Goal: Transaction & Acquisition: Purchase product/service

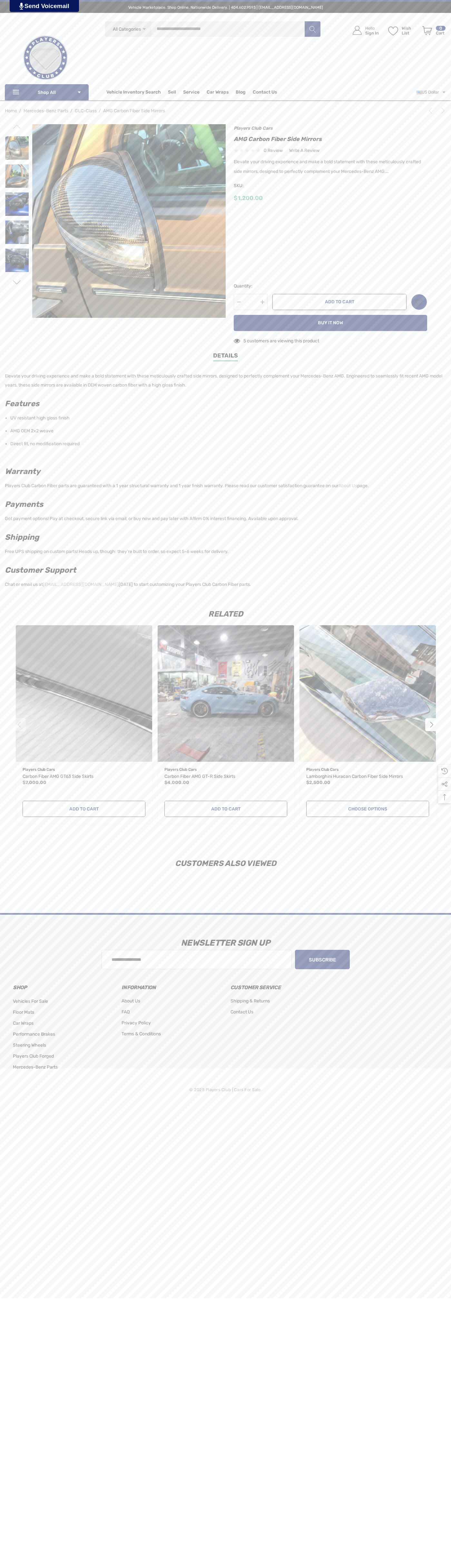
click at [440, 112] on icon "Next" at bounding box center [443, 110] width 7 height 7
click at [330, 139] on h1 "AMG Carbon Fiber Side Mirrors" at bounding box center [330, 139] width 194 height 10
click at [330, 198] on div "$1,200.00" at bounding box center [330, 198] width 194 height 8
click at [330, 234] on label "SLS AMG" at bounding box center [330, 233] width 194 height 8
click at [250, 302] on input "*" at bounding box center [250, 302] width 34 height 16
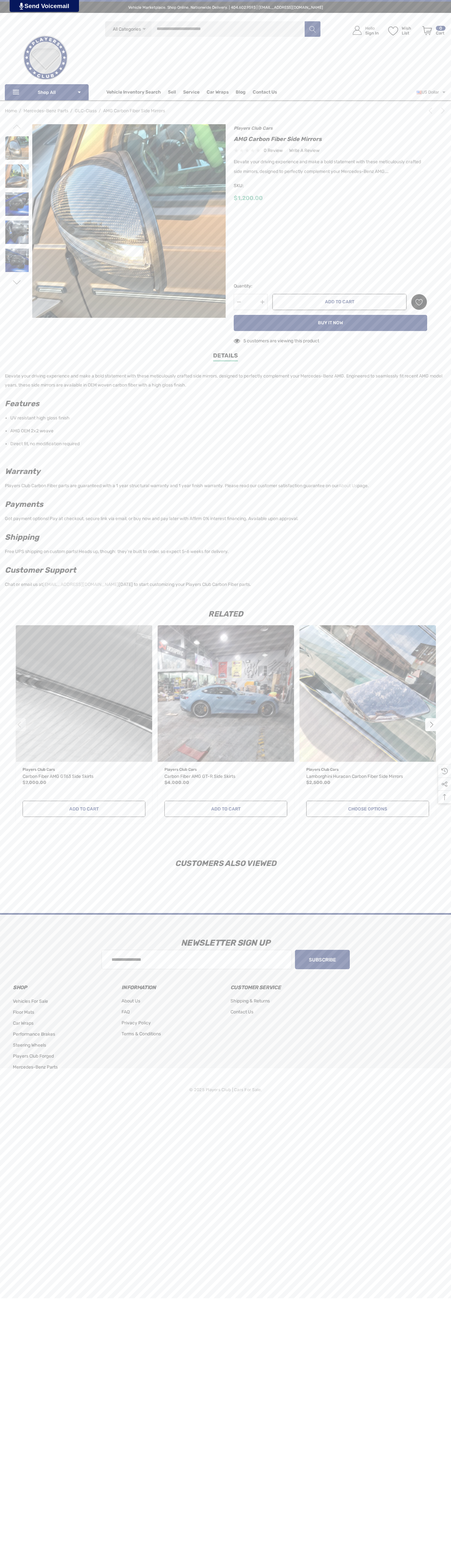
click at [419, 302] on icon "Wish List Wish List" at bounding box center [419, 302] width 8 height 8
click at [389, 320] on input "**********" at bounding box center [389, 321] width 76 height 12
click at [226, 357] on link "Details" at bounding box center [225, 357] width 24 height 10
click at [340, 302] on button "Add to Cart" at bounding box center [339, 302] width 134 height 16
click at [427, 30] on icon "Review Your Cart Review Your Cart" at bounding box center [427, 30] width 9 height 9
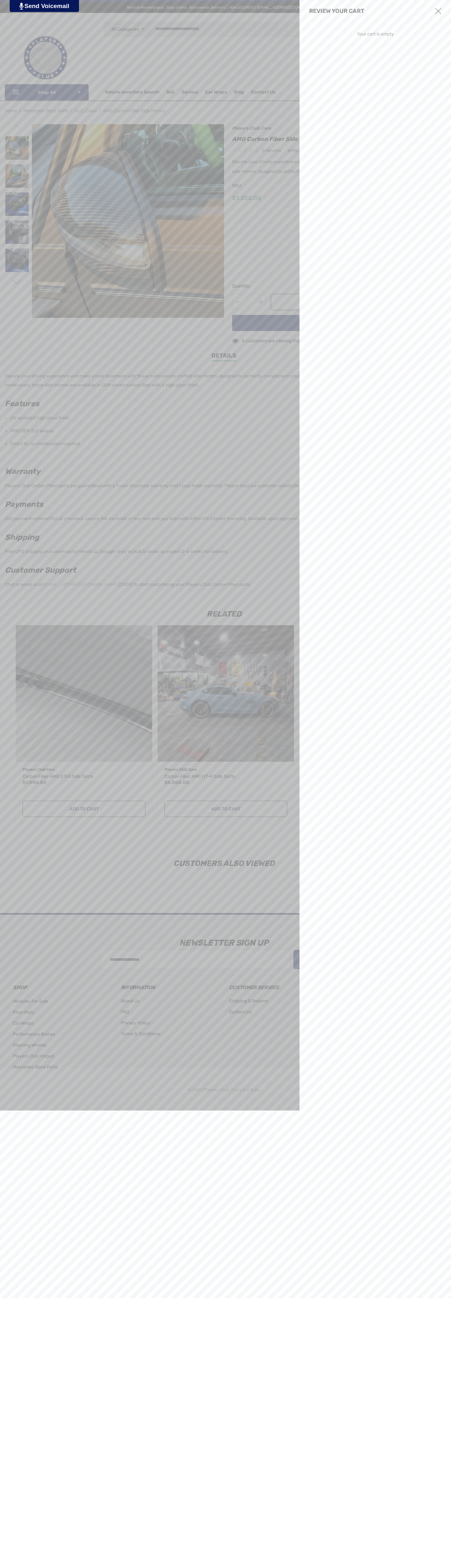
click at [438, 11] on use "Close" at bounding box center [438, 11] width 6 height 6
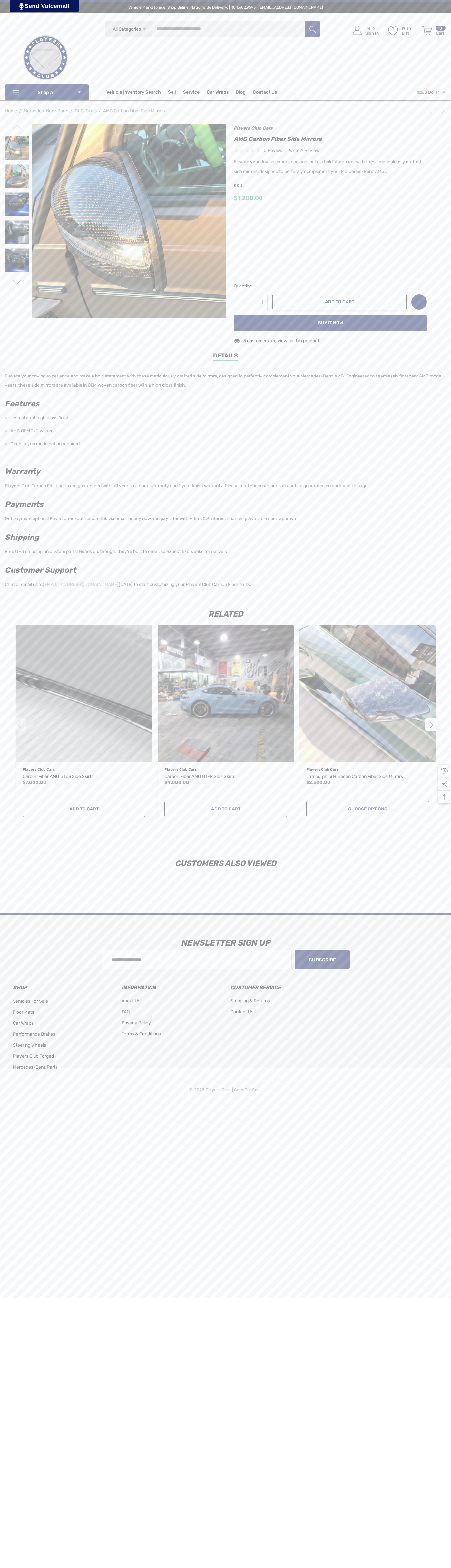
click at [442, 110] on icon "Next" at bounding box center [443, 110] width 7 height 7
